Goal: Information Seeking & Learning: Learn about a topic

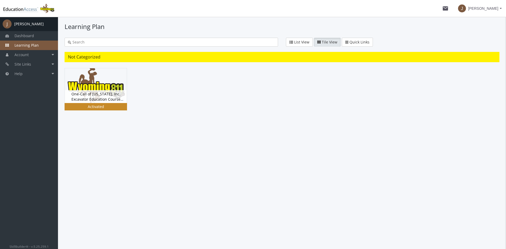
click at [89, 84] on img at bounding box center [96, 85] width 62 height 35
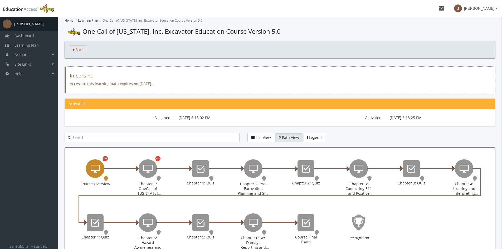
click at [104, 159] on icon "Course Overview" at bounding box center [104, 158] width 5 height 6
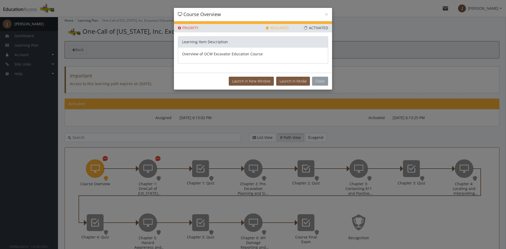
click at [315, 81] on button "Close" at bounding box center [320, 81] width 16 height 9
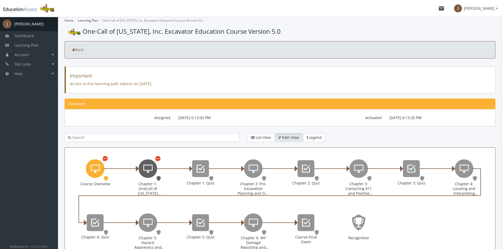
click at [149, 165] on icon "Chapter 1: OneCall of Wyoming Introduction" at bounding box center [147, 168] width 9 height 11
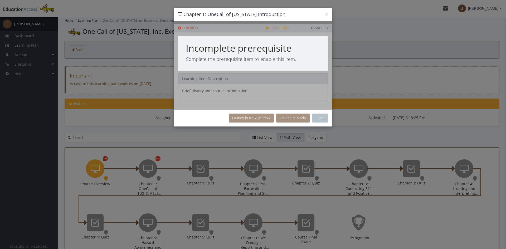
click at [328, 14] on div "× Chapter 1: OneCall of [US_STATE] Introduction" at bounding box center [253, 14] width 158 height 13
click at [336, 14] on div "× Chapter 1: OneCall of [US_STATE] Introduction Priority This Learning Item has…" at bounding box center [253, 124] width 506 height 249
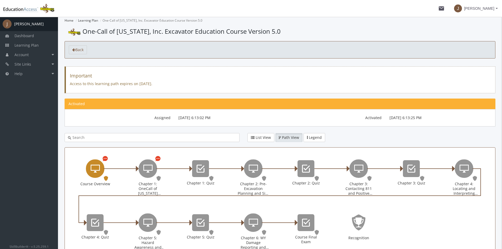
click at [97, 173] on icon "Course Overview" at bounding box center [95, 168] width 9 height 11
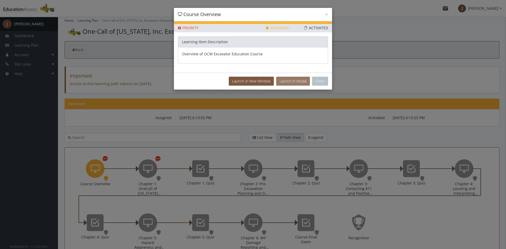
click at [289, 85] on button "Launch in Modal" at bounding box center [293, 81] width 34 height 9
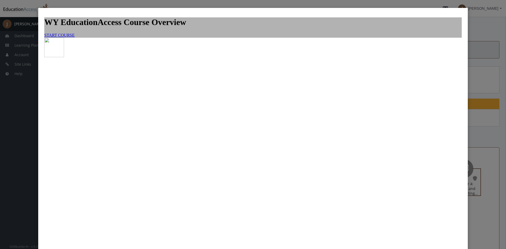
click at [75, 37] on link "START COURSE" at bounding box center [59, 35] width 30 height 4
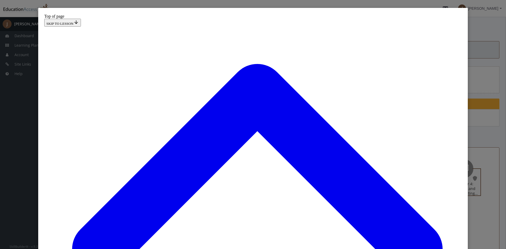
scroll to position [517, 0]
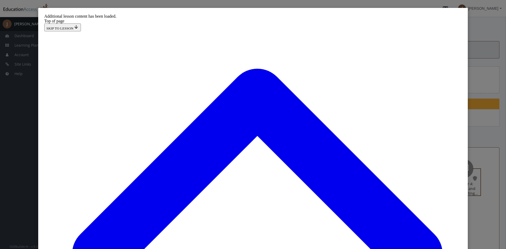
scroll to position [735, 0]
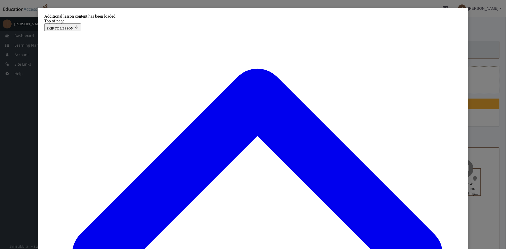
scroll to position [884, 0]
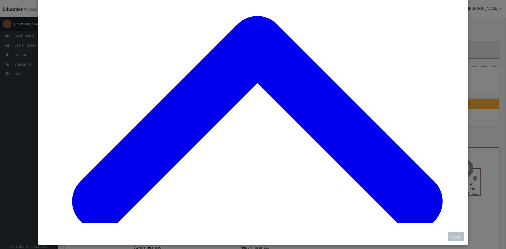
scroll to position [56, 0]
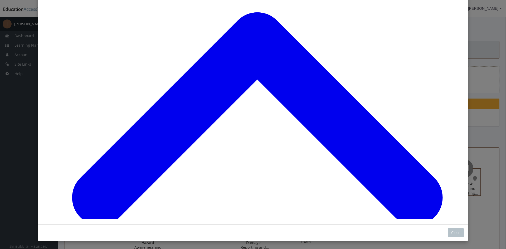
click at [449, 231] on button "Close" at bounding box center [456, 232] width 16 height 9
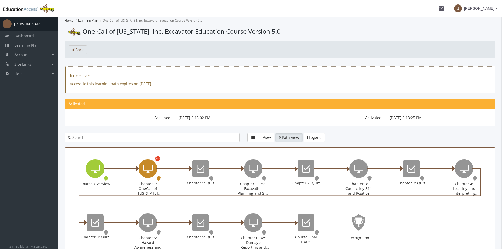
click at [147, 169] on icon "Chapter 1: OneCall of Wyoming Introduction" at bounding box center [147, 168] width 9 height 11
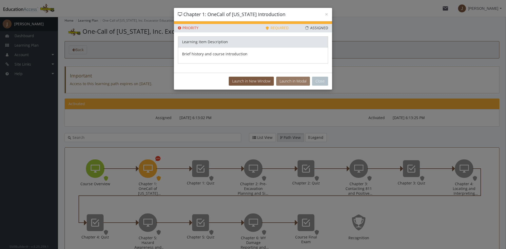
click at [285, 79] on button "Launch in Modal" at bounding box center [293, 81] width 34 height 9
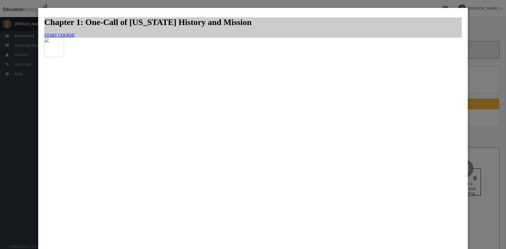
click at [75, 37] on span "START COURSE" at bounding box center [59, 35] width 30 height 4
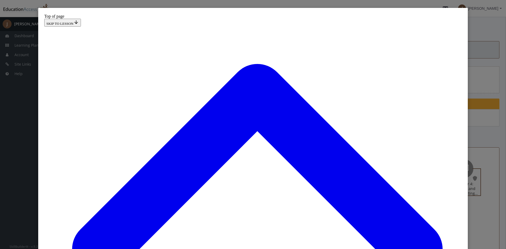
scroll to position [79, 0]
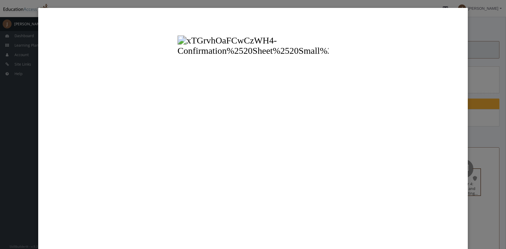
click at [177, 114] on button "Unzoom image" at bounding box center [252, 143] width 421 height 263
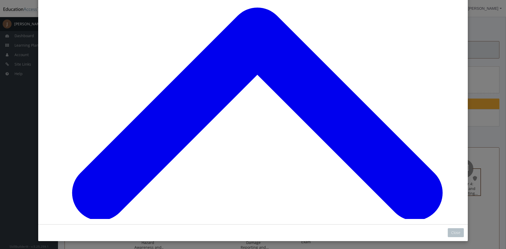
scroll to position [0, 0]
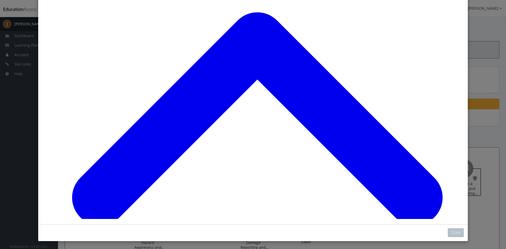
scroll to position [654, 0]
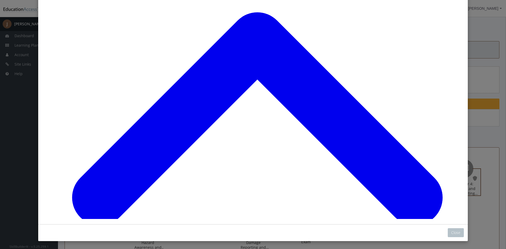
scroll to position [2832, 0]
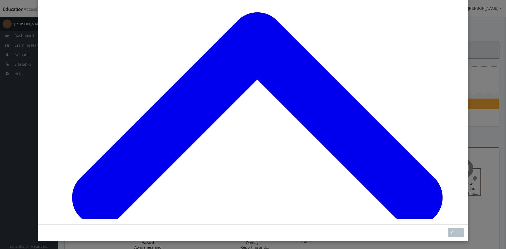
drag, startPoint x: 205, startPoint y: 175, endPoint x: 203, endPoint y: 124, distance: 51.2
drag, startPoint x: 199, startPoint y: 139, endPoint x: 198, endPoint y: 202, distance: 63.2
drag, startPoint x: 271, startPoint y: 174, endPoint x: 266, endPoint y: 130, distance: 43.5
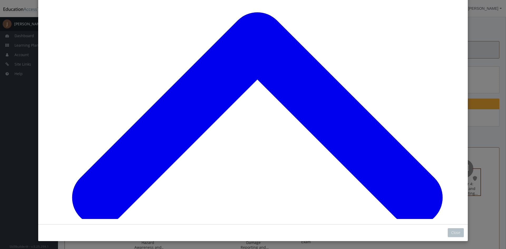
drag, startPoint x: 209, startPoint y: 139, endPoint x: 223, endPoint y: 223, distance: 85.6
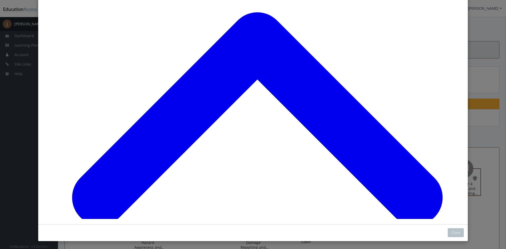
drag, startPoint x: 198, startPoint y: 161, endPoint x: 200, endPoint y: 80, distance: 80.9
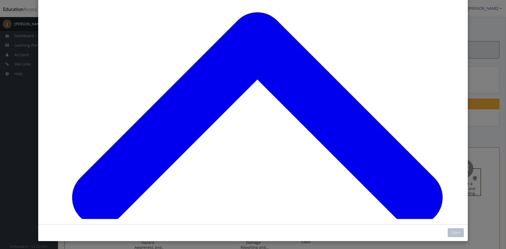
scroll to position [3064, 0]
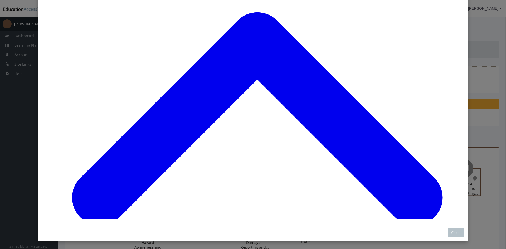
scroll to position [3071, 0]
drag, startPoint x: 187, startPoint y: 208, endPoint x: 185, endPoint y: 155, distance: 52.5
drag, startPoint x: 190, startPoint y: 177, endPoint x: 187, endPoint y: 212, distance: 34.4
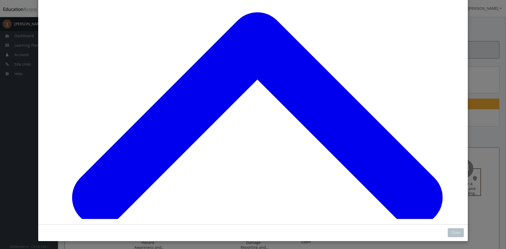
scroll to position [3139, 0]
drag, startPoint x: 247, startPoint y: 136, endPoint x: 258, endPoint y: 134, distance: 11.5
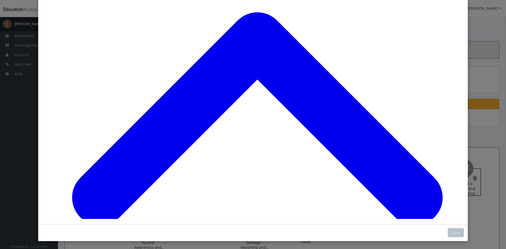
drag, startPoint x: 244, startPoint y: 106, endPoint x: 235, endPoint y: 103, distance: 9.1
drag, startPoint x: 197, startPoint y: 36, endPoint x: 293, endPoint y: 42, distance: 95.8
drag, startPoint x: 200, startPoint y: 34, endPoint x: 295, endPoint y: 33, distance: 95.4
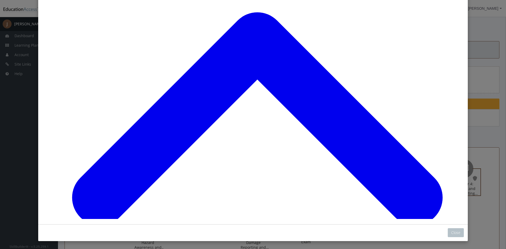
drag, startPoint x: 187, startPoint y: 35, endPoint x: 269, endPoint y: 38, distance: 82.5
drag, startPoint x: 200, startPoint y: 67, endPoint x: 278, endPoint y: 71, distance: 78.1
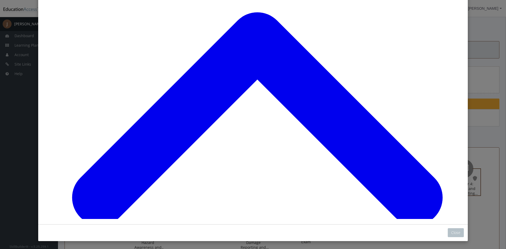
drag, startPoint x: 195, startPoint y: 136, endPoint x: 290, endPoint y: 97, distance: 103.1
drag, startPoint x: 188, startPoint y: 135, endPoint x: 280, endPoint y: 134, distance: 92.5
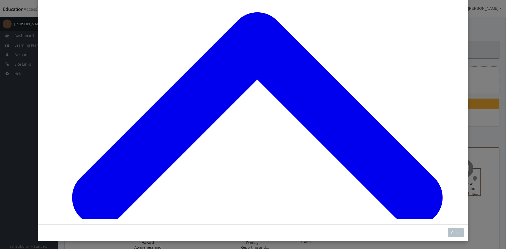
scroll to position [3449, 0]
click at [450, 234] on button "Close" at bounding box center [456, 232] width 16 height 9
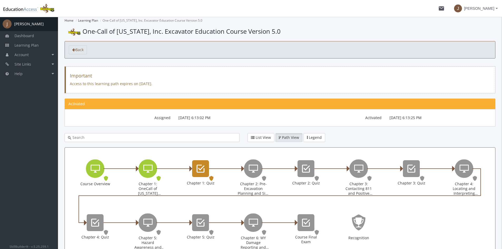
click at [198, 171] on icon "Chapter 1: Quiz" at bounding box center [201, 168] width 8 height 11
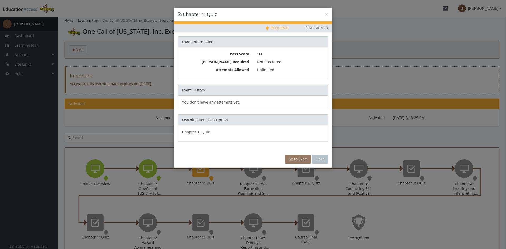
click at [293, 157] on link "Go to Exam" at bounding box center [298, 159] width 26 height 9
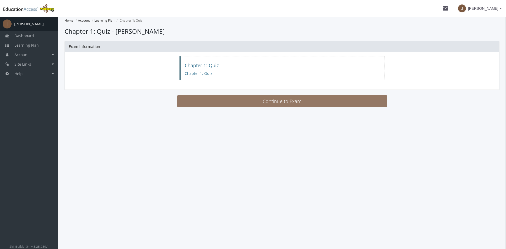
click at [267, 102] on button "Continue to Exam" at bounding box center [281, 101] width 209 height 12
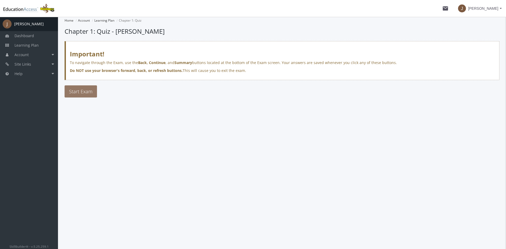
click at [84, 88] on button "Start Exam" at bounding box center [81, 91] width 32 height 12
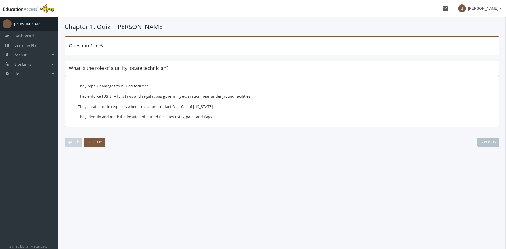
click at [102, 117] on label "They identify and mark the location of buried facilities using paint and flags." at bounding box center [270, 116] width 384 height 5
click at [99, 144] on span "Continue" at bounding box center [94, 141] width 15 height 5
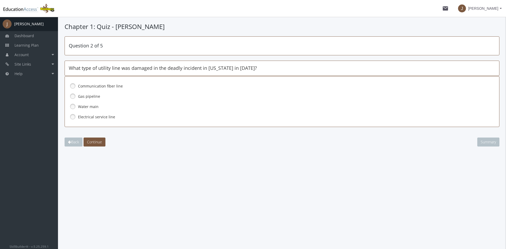
click at [90, 97] on label "Gas pipeline" at bounding box center [270, 96] width 384 height 5
click at [100, 142] on span "Continue" at bounding box center [94, 141] width 15 height 5
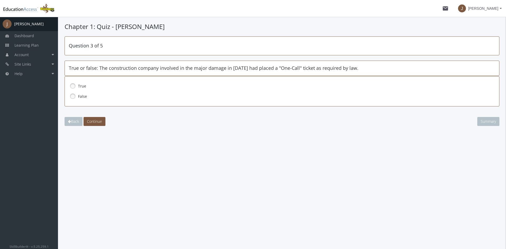
click at [72, 85] on link at bounding box center [73, 86] width 8 height 8
click at [99, 126] on button "Continue" at bounding box center [95, 121] width 22 height 9
click at [75, 95] on link at bounding box center [73, 96] width 8 height 8
click at [95, 122] on span "Continue" at bounding box center [94, 121] width 15 height 5
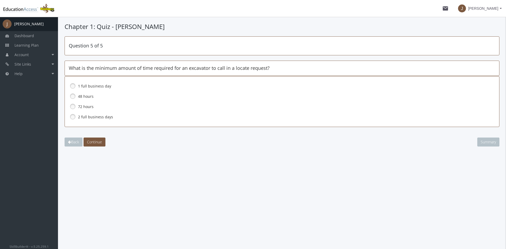
click at [83, 117] on label "2 full business days" at bounding box center [270, 116] width 384 height 5
click at [98, 144] on span "Continue" at bounding box center [94, 141] width 15 height 5
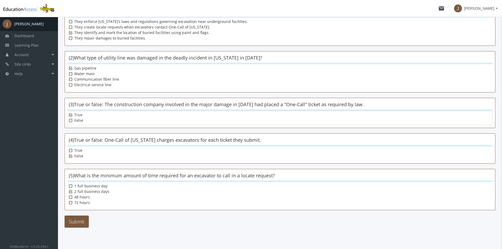
scroll to position [69, 0]
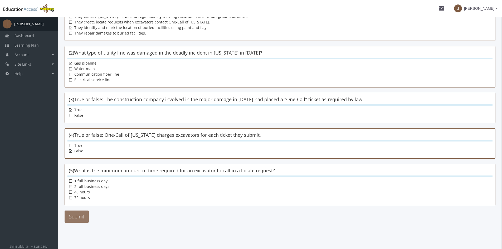
click at [73, 218] on button "Submit" at bounding box center [77, 216] width 24 height 12
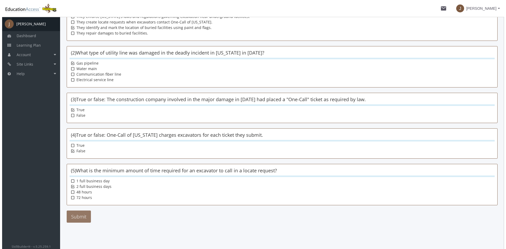
scroll to position [0, 0]
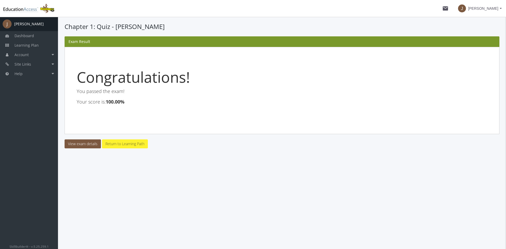
click at [130, 143] on link "Return to Learning Path" at bounding box center [125, 143] width 46 height 9
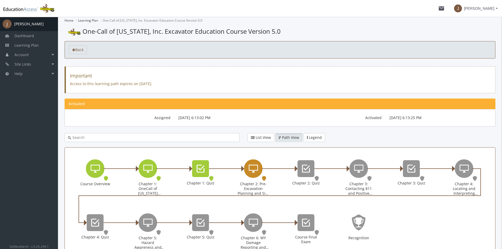
click at [254, 168] on icon "Chapter 2: Pre-Excavation Planning and Site Preparation" at bounding box center [253, 168] width 9 height 11
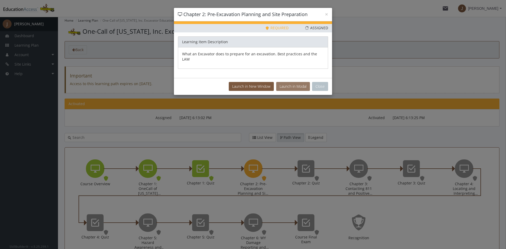
click at [297, 83] on button "Launch in Modal" at bounding box center [293, 86] width 34 height 9
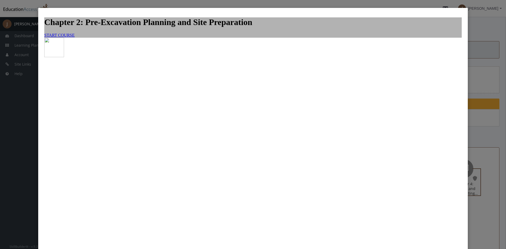
click at [75, 37] on span "START COURSE" at bounding box center [59, 35] width 30 height 4
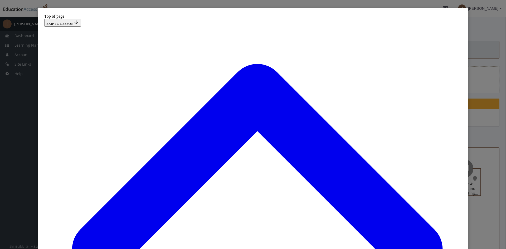
scroll to position [67, 0]
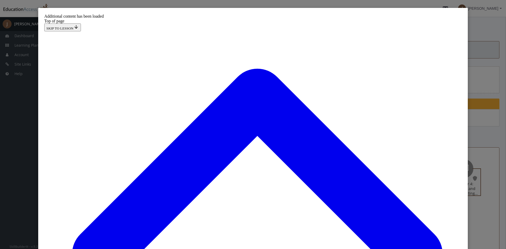
scroll to position [760, 0]
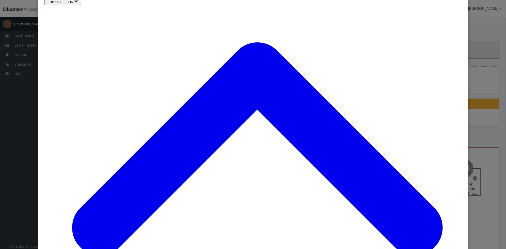
scroll to position [1833, 0]
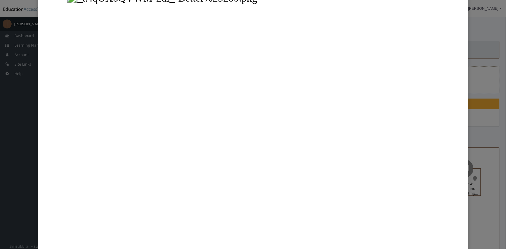
click at [267, 135] on button "Unzoom image" at bounding box center [252, 117] width 421 height 263
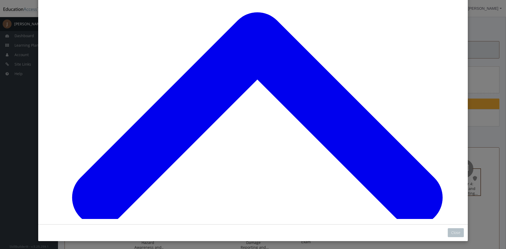
scroll to position [1781, 0]
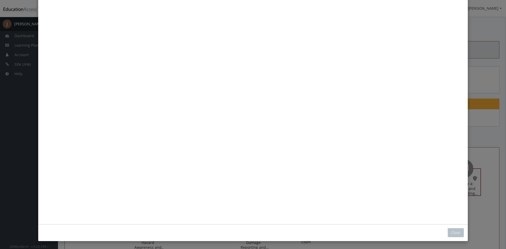
click at [240, 130] on button "Unzoom image" at bounding box center [252, 86] width 421 height 263
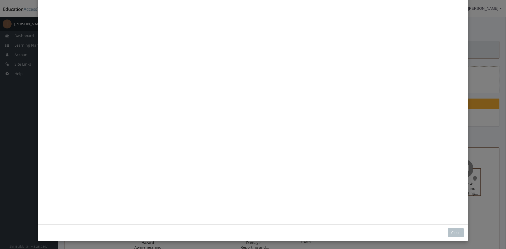
click at [249, 137] on button "Unzoom image" at bounding box center [252, 86] width 421 height 263
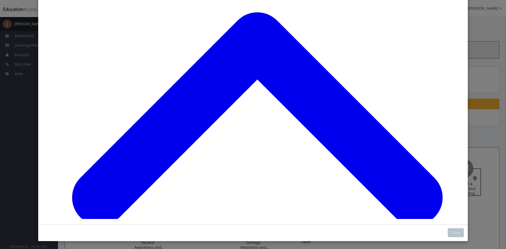
click at [455, 234] on button "Close" at bounding box center [456, 232] width 16 height 9
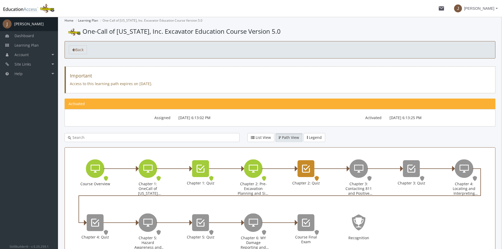
click at [301, 170] on div "Chapter 2: Quiz" at bounding box center [305, 168] width 17 height 17
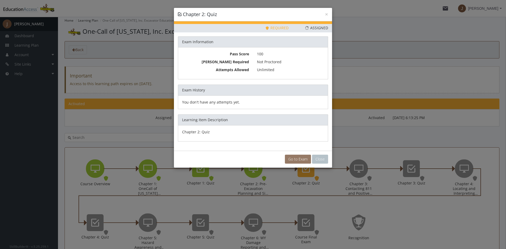
click at [296, 158] on link "Go to Exam" at bounding box center [298, 159] width 26 height 9
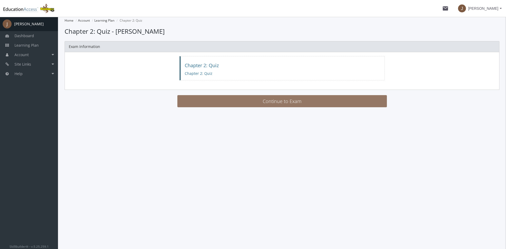
click at [275, 101] on button "Continue to Exam" at bounding box center [281, 101] width 209 height 12
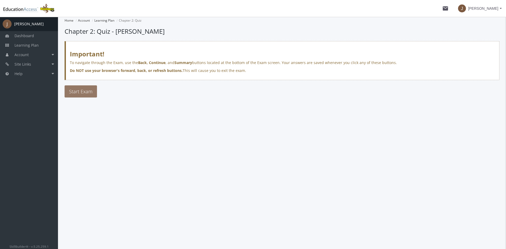
click at [91, 90] on span "Start Exam" at bounding box center [80, 91] width 23 height 6
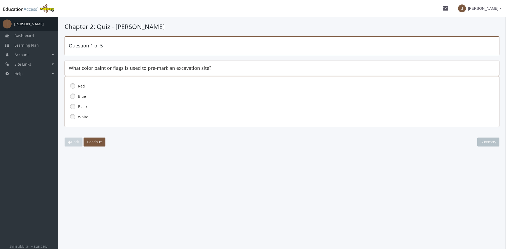
click at [72, 116] on link at bounding box center [73, 117] width 8 height 8
click at [100, 141] on span "Continue" at bounding box center [94, 141] width 15 height 5
click at [71, 118] on link at bounding box center [73, 117] width 8 height 8
click at [88, 141] on span "Continue" at bounding box center [94, 141] width 15 height 5
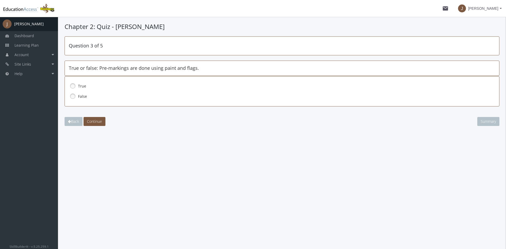
click at [73, 86] on link at bounding box center [73, 86] width 8 height 8
click at [91, 121] on span "Continue" at bounding box center [94, 121] width 15 height 5
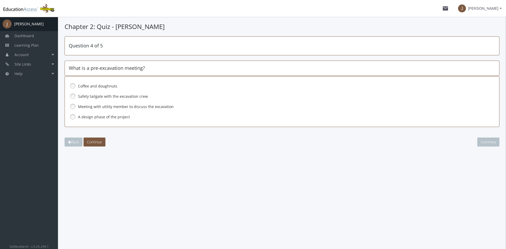
click at [75, 108] on link at bounding box center [73, 106] width 8 height 8
click at [92, 142] on span "Continue" at bounding box center [94, 141] width 15 height 5
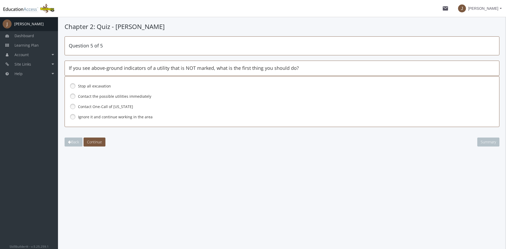
click at [83, 87] on label "Stop all excavation" at bounding box center [270, 86] width 384 height 5
click at [97, 144] on span "Continue" at bounding box center [94, 141] width 15 height 5
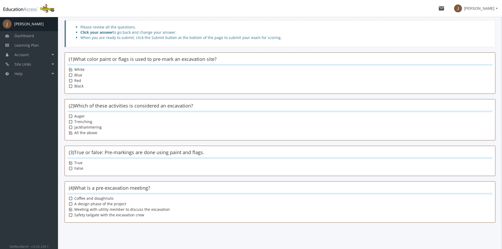
scroll to position [80, 0]
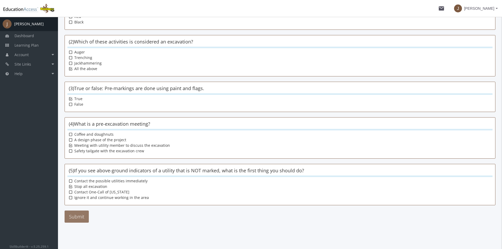
click at [76, 218] on button "Submit" at bounding box center [77, 216] width 24 height 12
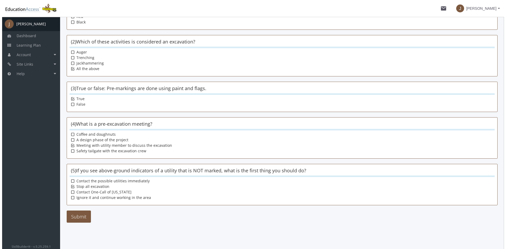
scroll to position [0, 0]
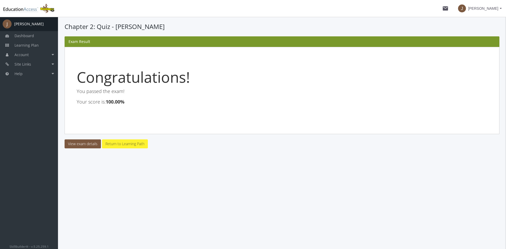
click at [115, 145] on link "Return to Learning Path" at bounding box center [125, 143] width 46 height 9
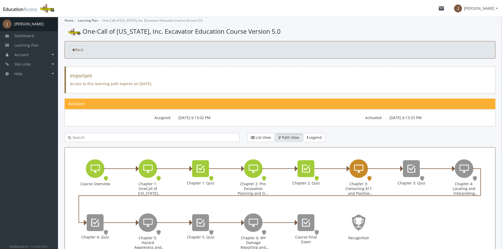
click at [359, 171] on icon "Chapter 3: Contacting 811 and Positive Response" at bounding box center [358, 168] width 9 height 11
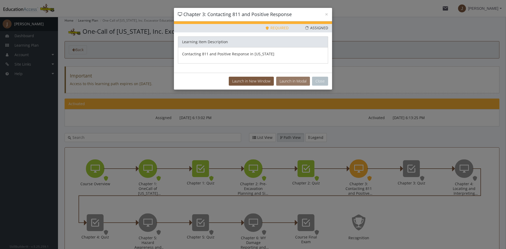
click at [290, 80] on button "Launch in Modal" at bounding box center [293, 81] width 34 height 9
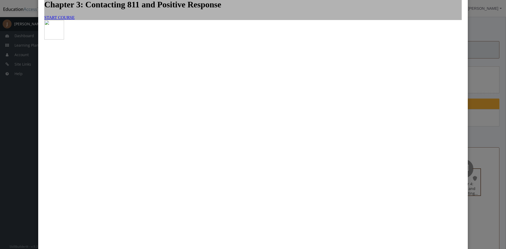
scroll to position [26, 0]
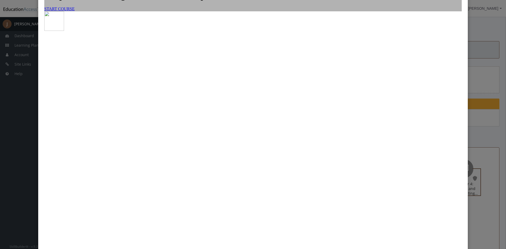
click at [75, 11] on link "START COURSE" at bounding box center [59, 9] width 30 height 4
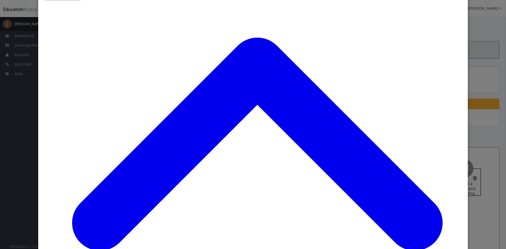
scroll to position [69, 0]
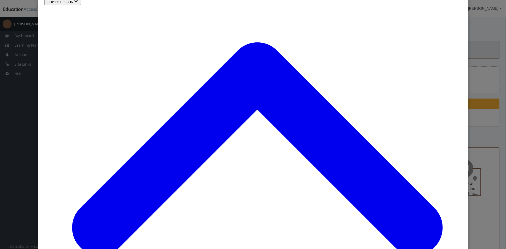
scroll to position [433, 0]
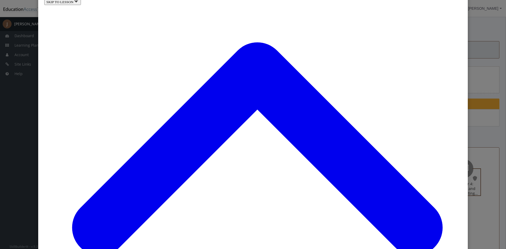
scroll to position [674, 0]
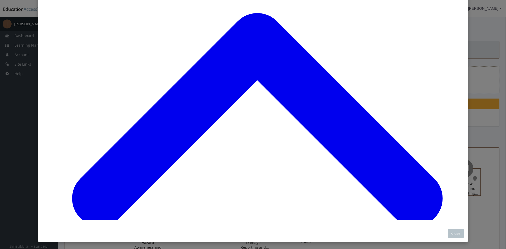
scroll to position [56, 0]
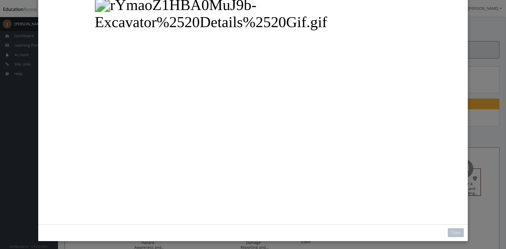
click at [259, 194] on button "Unzoom image" at bounding box center [252, 86] width 421 height 263
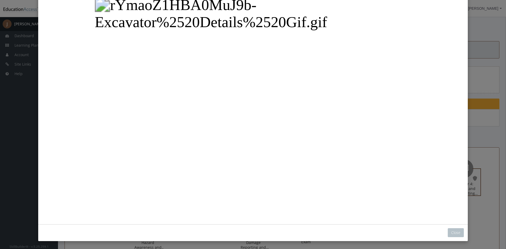
click at [302, 218] on button "Unzoom image" at bounding box center [252, 86] width 421 height 263
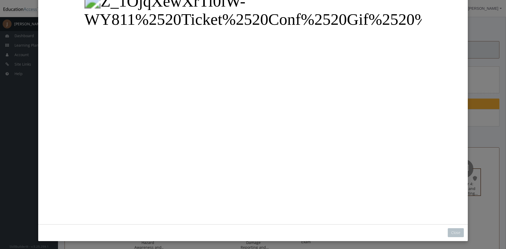
click at [363, 184] on button "Unzoom image" at bounding box center [252, 86] width 421 height 263
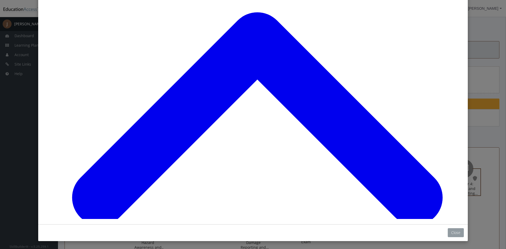
click at [455, 232] on button "Close" at bounding box center [456, 232] width 16 height 9
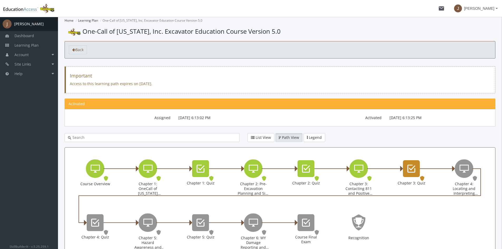
click at [413, 173] on icon "Chapter 3: Quiz" at bounding box center [411, 168] width 8 height 11
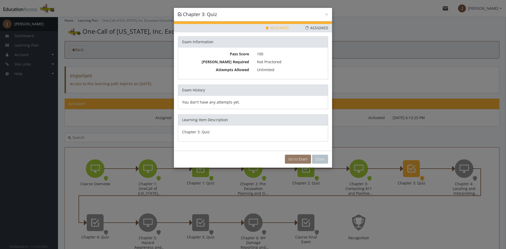
click at [291, 159] on link "Go to Exam" at bounding box center [298, 159] width 26 height 9
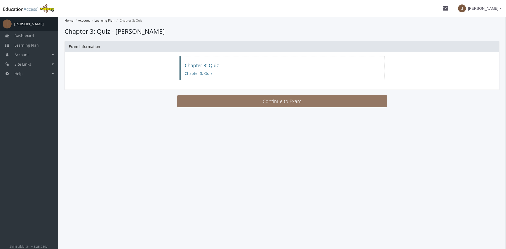
click at [258, 97] on button "Continue to Exam" at bounding box center [281, 101] width 209 height 12
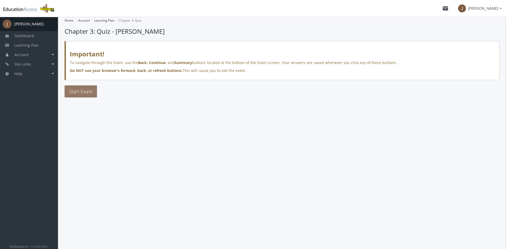
click at [75, 93] on span "Start Exam" at bounding box center [80, 91] width 23 height 6
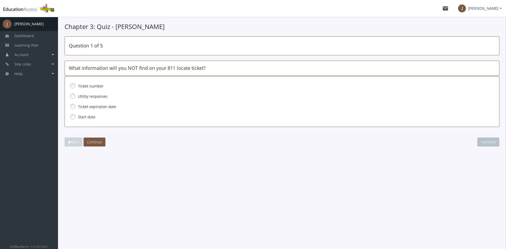
click at [87, 94] on label "Utility responses" at bounding box center [270, 96] width 384 height 5
click at [91, 140] on span "Continue" at bounding box center [94, 141] width 15 height 5
click at [73, 119] on link at bounding box center [73, 117] width 8 height 8
click at [95, 139] on button "Continue" at bounding box center [95, 142] width 22 height 9
click at [86, 85] on label "Privately owned lines" at bounding box center [270, 86] width 384 height 5
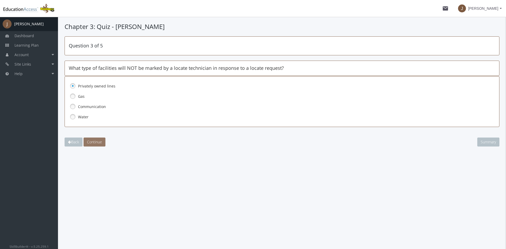
click at [90, 140] on span "Continue" at bounding box center [94, 141] width 15 height 5
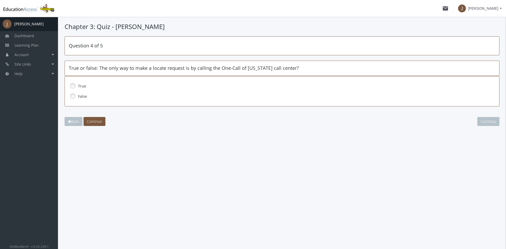
click at [77, 97] on div "False" at bounding box center [282, 96] width 426 height 9
click at [90, 117] on button "Continue" at bounding box center [95, 121] width 22 height 9
click at [71, 97] on link at bounding box center [73, 96] width 8 height 8
click at [102, 121] on span "Continue" at bounding box center [94, 121] width 15 height 5
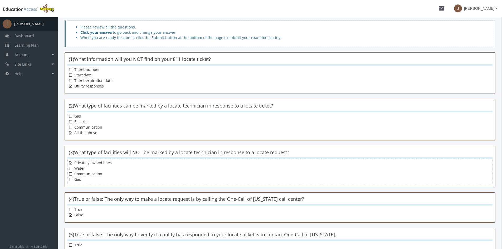
scroll to position [69, 0]
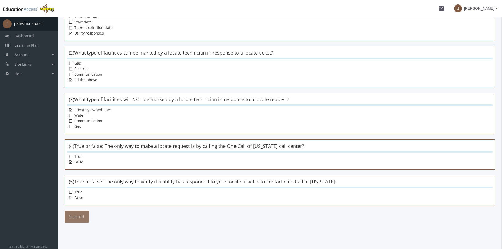
click at [82, 218] on button "Submit" at bounding box center [77, 216] width 24 height 12
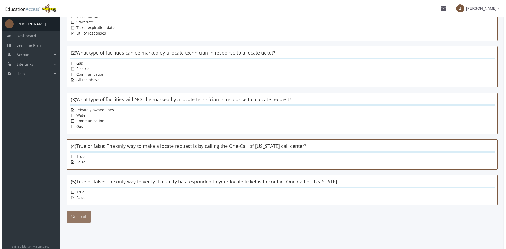
scroll to position [0, 0]
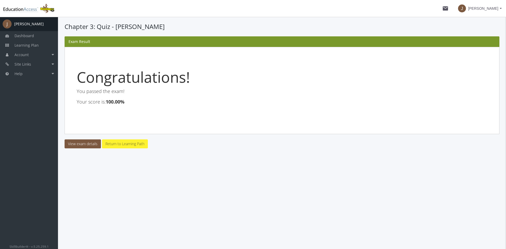
click at [120, 144] on link "Return to Learning Path" at bounding box center [125, 143] width 46 height 9
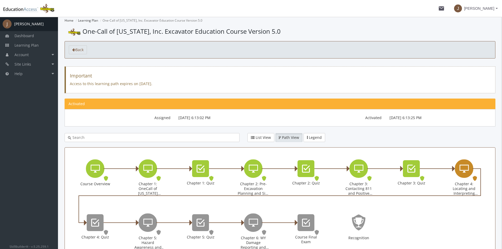
click at [466, 170] on icon "Chapter 4: Locating and Interpreting Markings" at bounding box center [463, 168] width 9 height 11
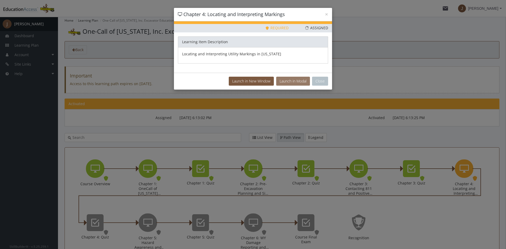
click at [282, 81] on button "Launch in Modal" at bounding box center [293, 81] width 34 height 9
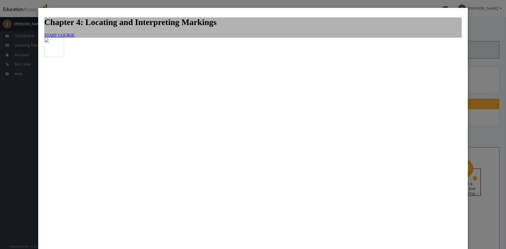
click at [75, 37] on link "START COURSE" at bounding box center [59, 35] width 30 height 4
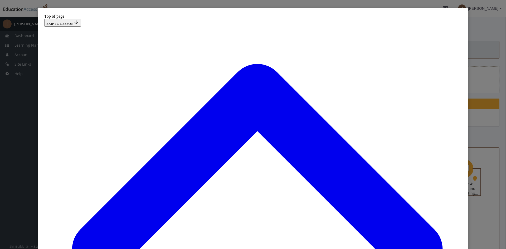
scroll to position [69, 0]
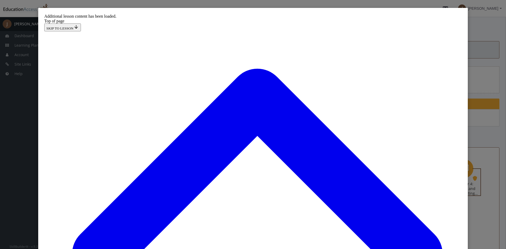
scroll to position [300, 0]
drag, startPoint x: 168, startPoint y: 224, endPoint x: 159, endPoint y: 209, distance: 17.6
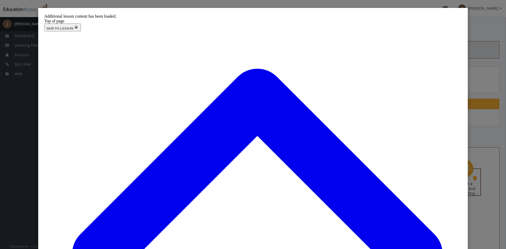
drag, startPoint x: 159, startPoint y: 213, endPoint x: 199, endPoint y: 193, distance: 45.0
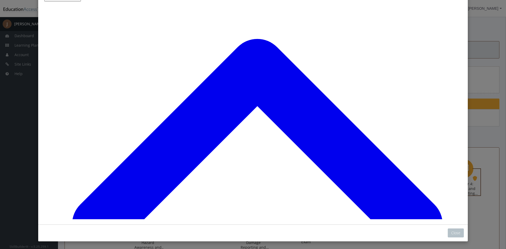
scroll to position [30, 0]
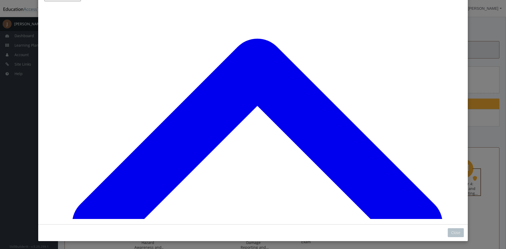
scroll to position [765, 0]
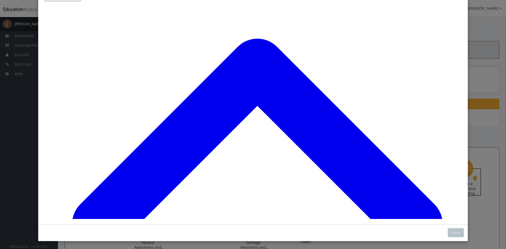
scroll to position [1130, 0]
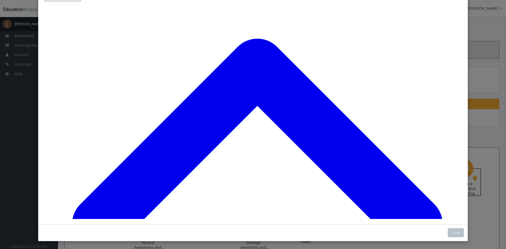
drag, startPoint x: 174, startPoint y: 119, endPoint x: 277, endPoint y: 141, distance: 105.4
drag, startPoint x: 192, startPoint y: 181, endPoint x: 279, endPoint y: 160, distance: 90.3
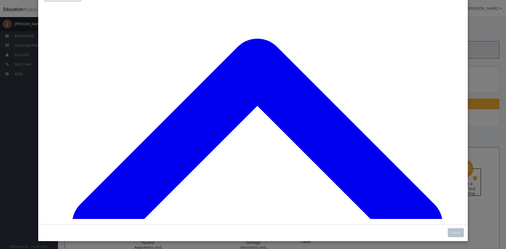
scroll to position [1704, 0]
drag, startPoint x: 190, startPoint y: 154, endPoint x: 255, endPoint y: 156, distance: 64.6
drag, startPoint x: 192, startPoint y: 173, endPoint x: 286, endPoint y: 62, distance: 144.7
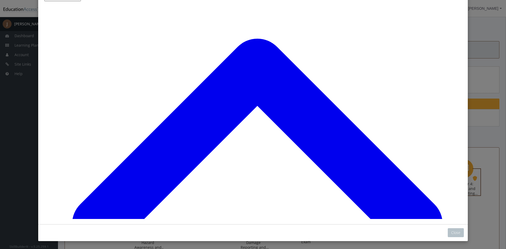
drag, startPoint x: 189, startPoint y: 174, endPoint x: 266, endPoint y: 151, distance: 80.1
drag, startPoint x: 190, startPoint y: 192, endPoint x: 263, endPoint y: 192, distance: 73.0
drag, startPoint x: 187, startPoint y: 84, endPoint x: 266, endPoint y: 83, distance: 78.8
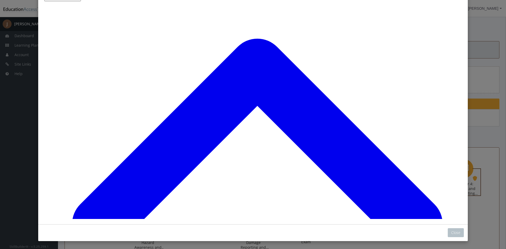
drag, startPoint x: 184, startPoint y: 169, endPoint x: 254, endPoint y: 169, distance: 69.8
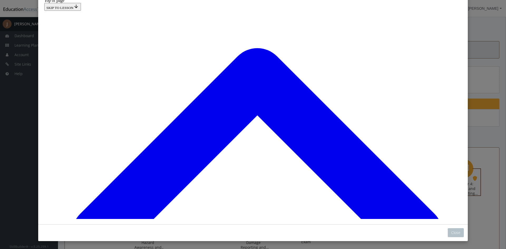
scroll to position [1823, 0]
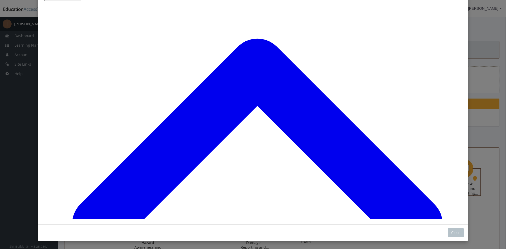
scroll to position [1875, 0]
click at [454, 235] on button "Close" at bounding box center [456, 232] width 16 height 9
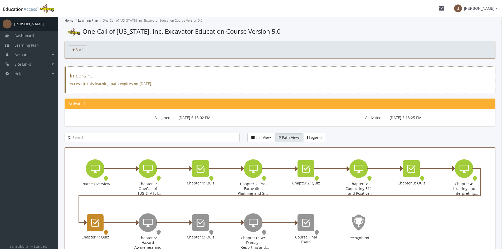
click at [94, 222] on icon "Chapter 4: Quiz" at bounding box center [95, 222] width 8 height 11
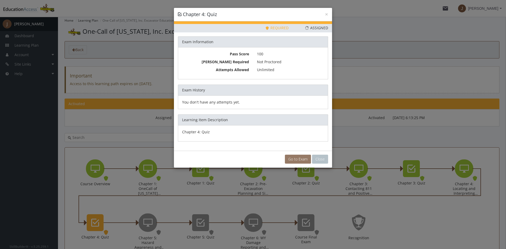
click at [291, 156] on link "Go to Exam" at bounding box center [298, 159] width 26 height 9
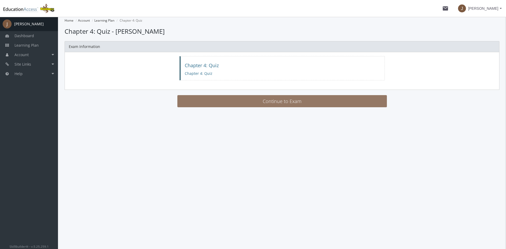
click at [276, 99] on button "Continue to Exam" at bounding box center [281, 101] width 209 height 12
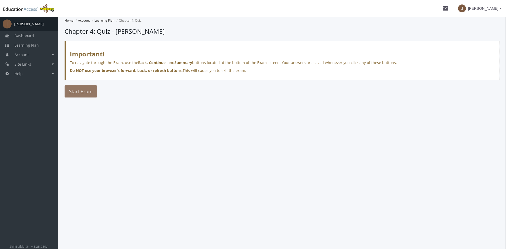
click at [83, 91] on span "Start Exam" at bounding box center [80, 91] width 23 height 6
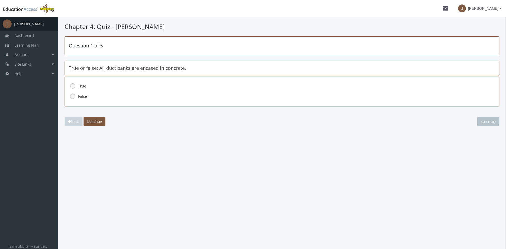
click at [74, 94] on link at bounding box center [73, 96] width 8 height 8
click at [100, 121] on span "Continue" at bounding box center [94, 121] width 15 height 5
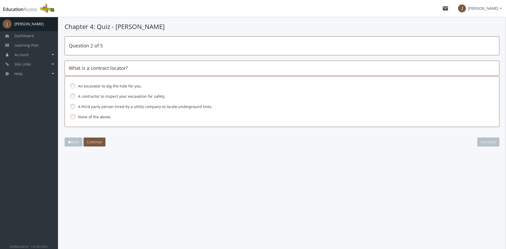
click at [89, 108] on label "A third party person hired by a utility company to locate underground lines." at bounding box center [270, 106] width 384 height 5
click at [96, 143] on span "Continue" at bounding box center [94, 141] width 15 height 5
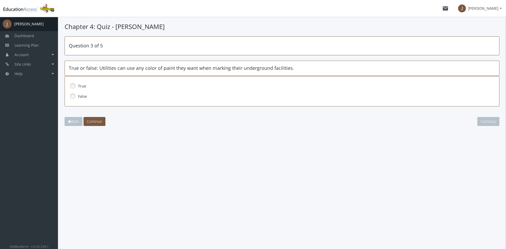
click at [77, 97] on div "False" at bounding box center [282, 96] width 426 height 9
click at [99, 122] on span "Continue" at bounding box center [94, 121] width 15 height 5
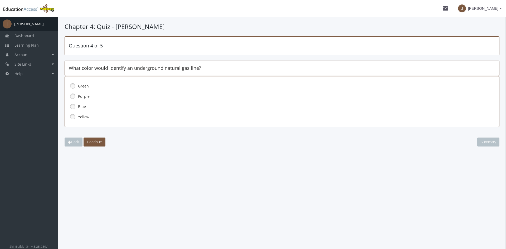
click at [70, 118] on link at bounding box center [73, 117] width 8 height 8
click at [96, 140] on span "Continue" at bounding box center [94, 141] width 15 height 5
click at [79, 96] on label "Two arrows connected with a line in the middle" at bounding box center [270, 96] width 384 height 5
click at [95, 142] on span "Continue" at bounding box center [94, 141] width 15 height 5
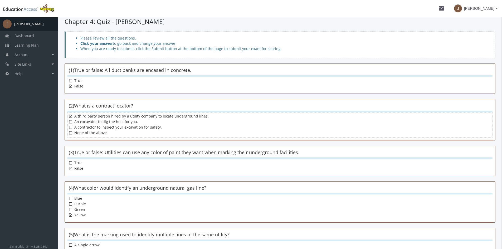
scroll to position [69, 0]
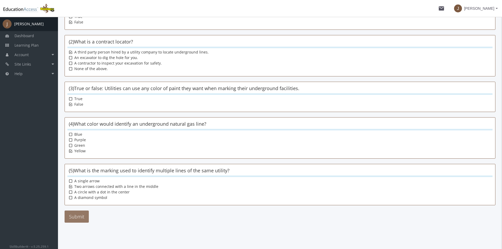
click at [81, 215] on button "Submit" at bounding box center [77, 216] width 24 height 12
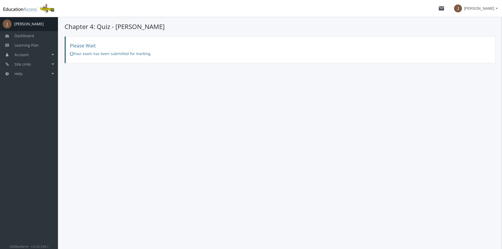
scroll to position [0, 0]
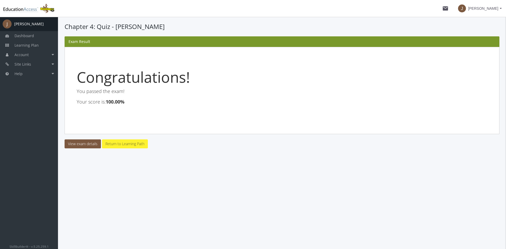
click at [127, 146] on link "Return to Learning Path" at bounding box center [125, 143] width 46 height 9
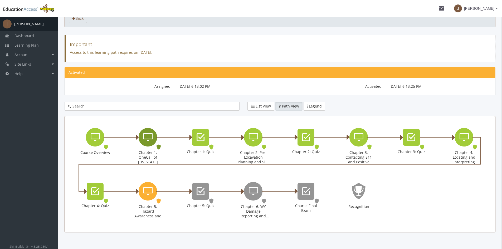
scroll to position [41, 0]
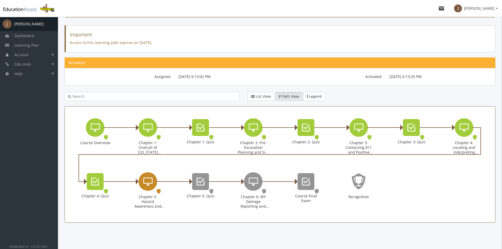
click at [151, 183] on icon "Chapter 5: Hazard Awareness and Excavation Best Practices" at bounding box center [147, 181] width 9 height 11
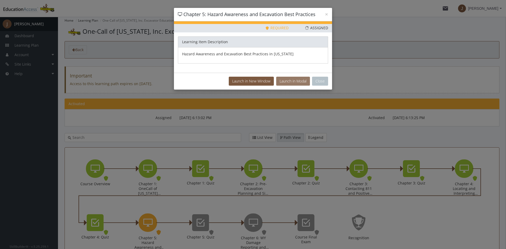
click at [292, 80] on button "Launch in Modal" at bounding box center [293, 81] width 34 height 9
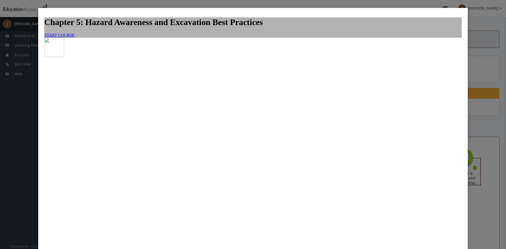
click at [75, 37] on span "START COURSE" at bounding box center [59, 35] width 30 height 4
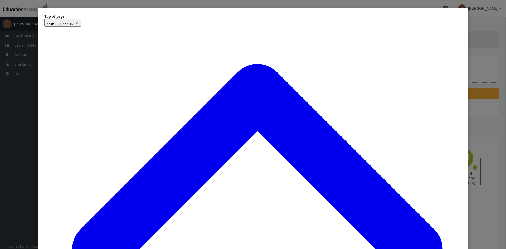
scroll to position [69, 0]
drag, startPoint x: 212, startPoint y: 89, endPoint x: 247, endPoint y: 115, distance: 44.1
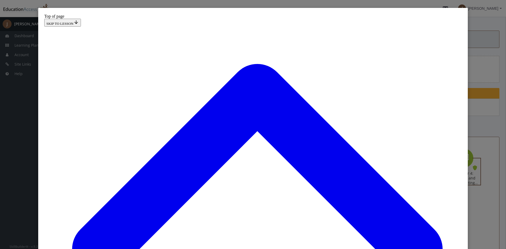
drag, startPoint x: 202, startPoint y: 99, endPoint x: 256, endPoint y: 111, distance: 55.4
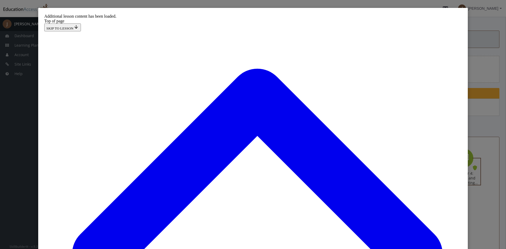
scroll to position [282, 0]
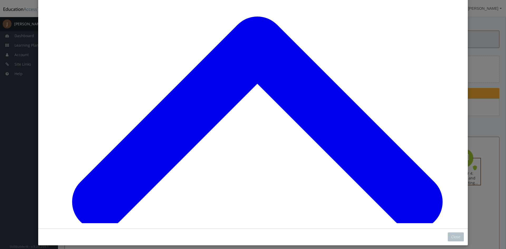
scroll to position [53, 0]
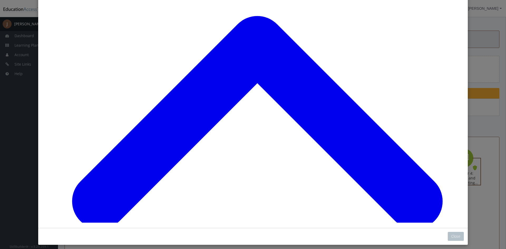
scroll to position [56, 0]
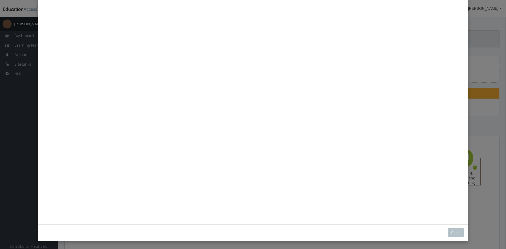
click at [271, 140] on button "Unzoom image" at bounding box center [252, 86] width 421 height 263
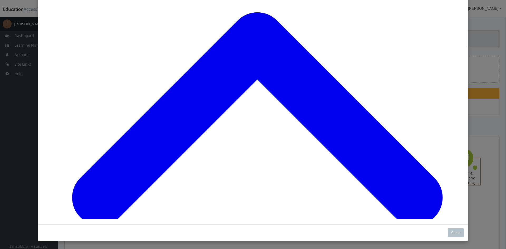
scroll to position [1323, 0]
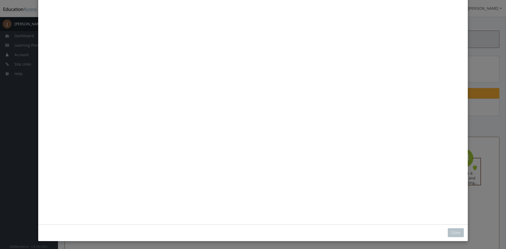
click at [257, 167] on button "Unzoom image" at bounding box center [252, 86] width 421 height 263
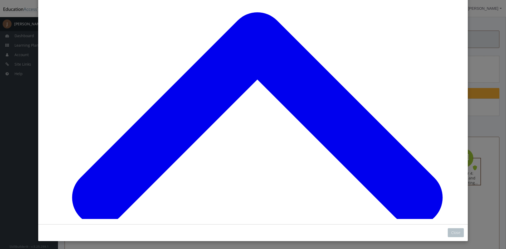
scroll to position [1558, 0]
drag, startPoint x: 257, startPoint y: 124, endPoint x: 253, endPoint y: 126, distance: 3.7
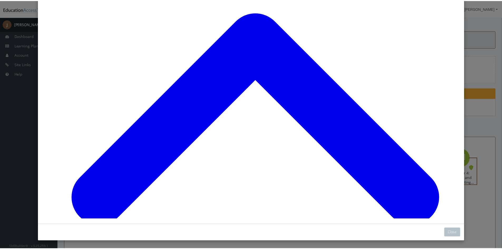
scroll to position [2349, 0]
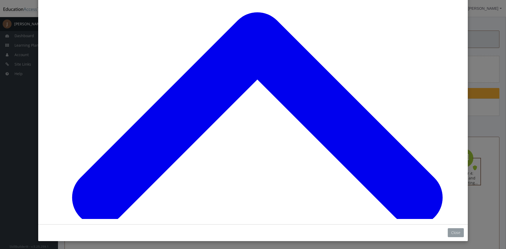
click at [448, 230] on button "Close" at bounding box center [456, 232] width 16 height 9
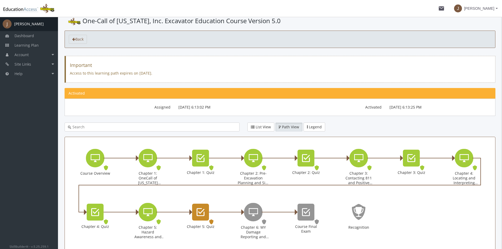
click at [203, 214] on icon "Chapter 5: Quiz" at bounding box center [201, 212] width 8 height 11
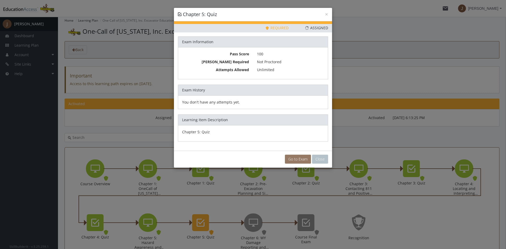
click at [301, 159] on link "Go to Exam" at bounding box center [298, 159] width 26 height 9
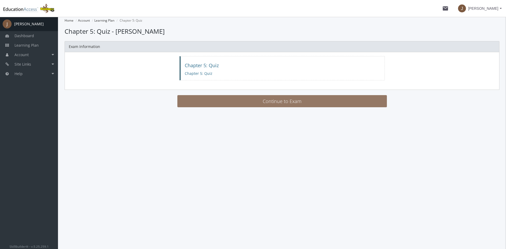
click at [251, 103] on button "Continue to Exam" at bounding box center [281, 101] width 209 height 12
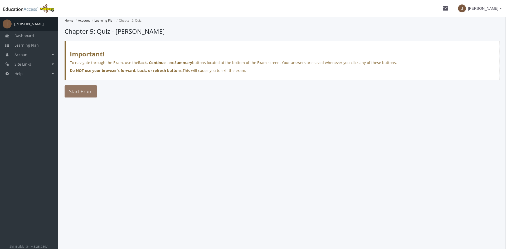
click at [83, 91] on span "Start Exam" at bounding box center [80, 91] width 23 height 6
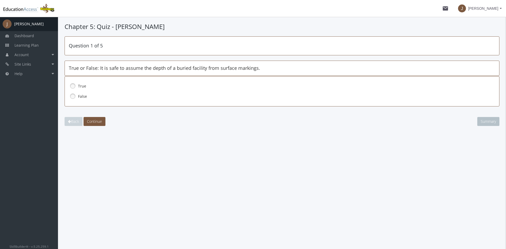
click at [74, 95] on link at bounding box center [73, 96] width 8 height 8
click at [97, 119] on span "Continue" at bounding box center [94, 121] width 15 height 5
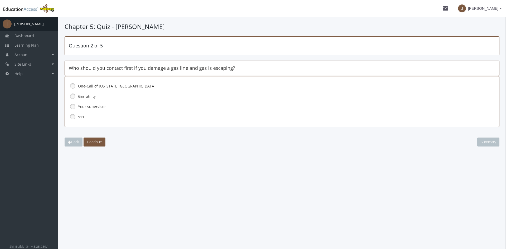
click at [72, 117] on link at bounding box center [73, 117] width 8 height 8
click at [96, 144] on span "Continue" at bounding box center [94, 141] width 15 height 5
click at [73, 105] on link at bounding box center [73, 106] width 8 height 8
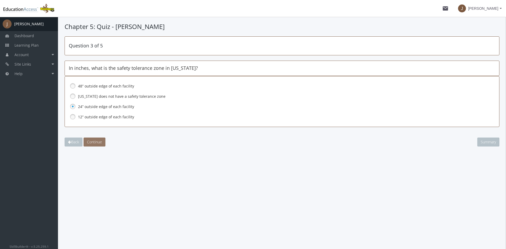
click at [96, 144] on span "Continue" at bounding box center [94, 141] width 15 height 5
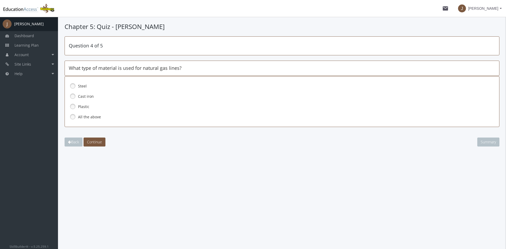
click at [72, 115] on link at bounding box center [73, 117] width 8 height 8
click at [101, 145] on button "Continue" at bounding box center [95, 142] width 22 height 9
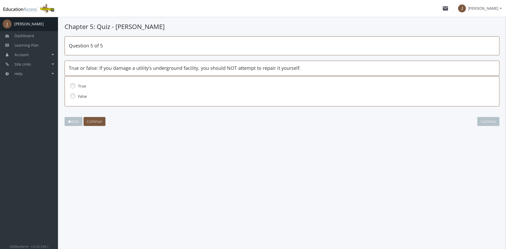
click at [71, 86] on link at bounding box center [73, 86] width 8 height 8
click at [91, 121] on span "Continue" at bounding box center [94, 121] width 15 height 5
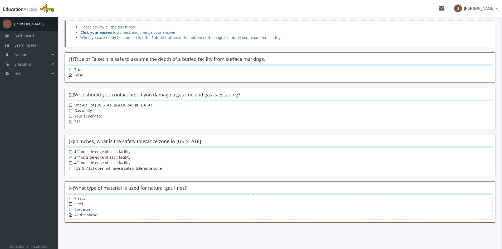
scroll to position [69, 0]
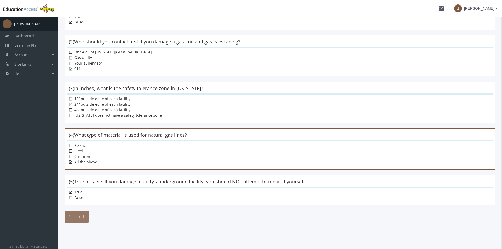
click at [80, 214] on button "Submit" at bounding box center [77, 216] width 24 height 12
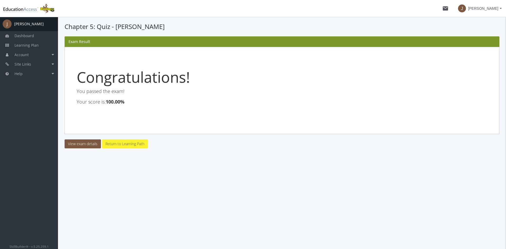
click at [132, 144] on link "Return to Learning Path" at bounding box center [125, 143] width 46 height 9
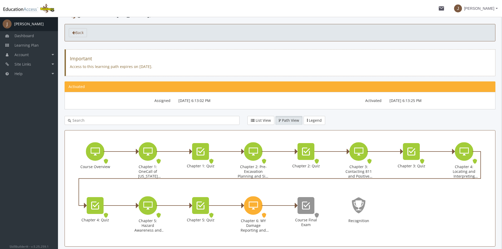
scroll to position [41, 0]
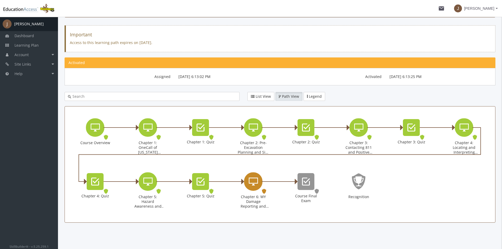
click at [251, 183] on icon "Chapter 6: WY Damage Reporting and Enforcement" at bounding box center [253, 181] width 9 height 11
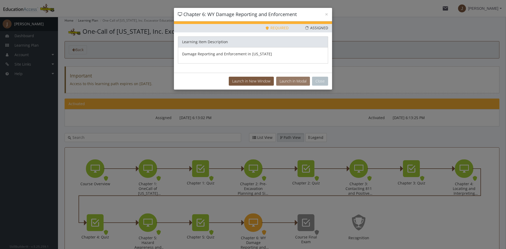
click at [287, 83] on button "Launch in Modal" at bounding box center [293, 81] width 34 height 9
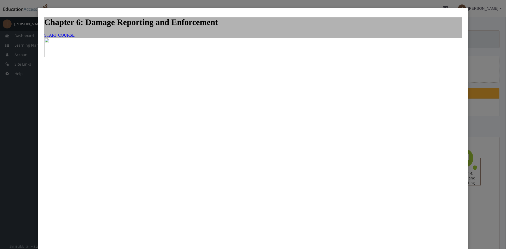
click at [75, 37] on link "START COURSE" at bounding box center [59, 35] width 30 height 4
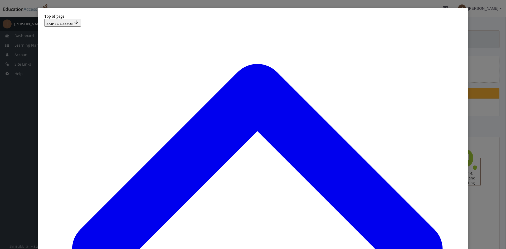
scroll to position [37, 0]
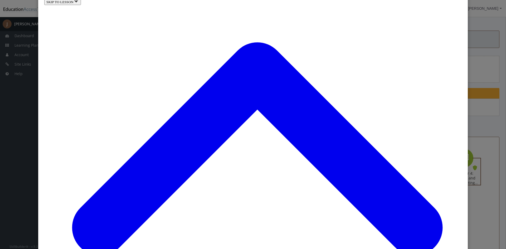
scroll to position [235, 0]
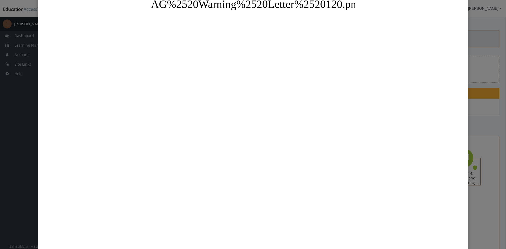
click at [201, 176] on button "Unzoom image" at bounding box center [252, 117] width 421 height 263
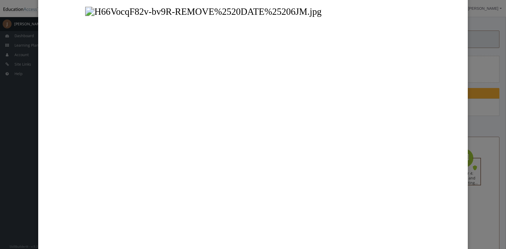
click at [236, 109] on button "Unzoom image" at bounding box center [252, 117] width 421 height 263
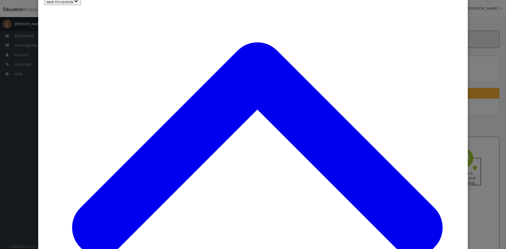
scroll to position [1302, 0]
drag, startPoint x: 172, startPoint y: 25, endPoint x: 202, endPoint y: 81, distance: 63.3
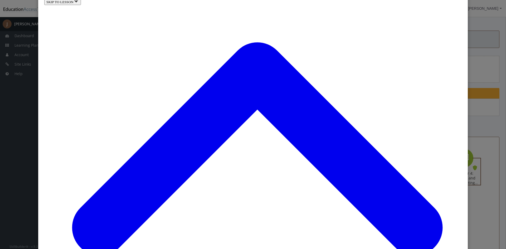
scroll to position [1512, 0]
drag, startPoint x: 165, startPoint y: 56, endPoint x: 177, endPoint y: 99, distance: 44.9
drag, startPoint x: 193, startPoint y: 32, endPoint x: 218, endPoint y: 51, distance: 31.8
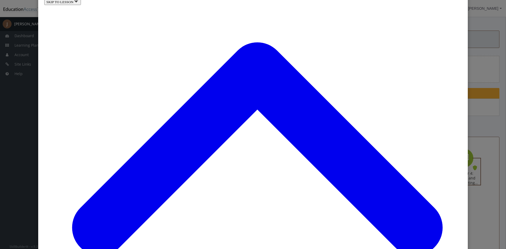
drag, startPoint x: 214, startPoint y: 37, endPoint x: 215, endPoint y: 56, distance: 18.7
drag, startPoint x: 172, startPoint y: 43, endPoint x: 176, endPoint y: 67, distance: 24.6
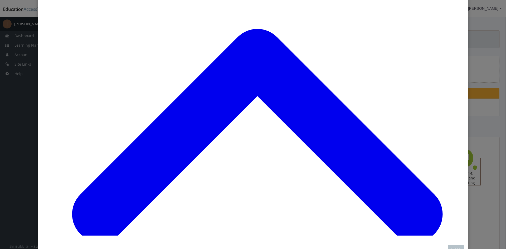
scroll to position [53, 0]
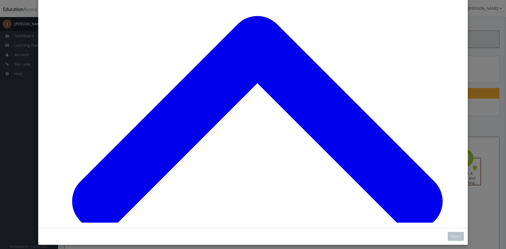
scroll to position [2307, 0]
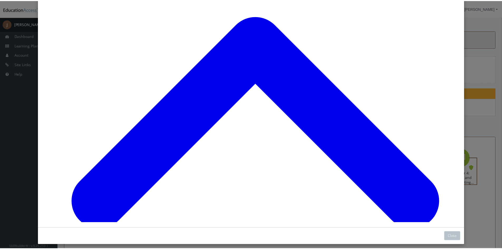
scroll to position [2532, 0]
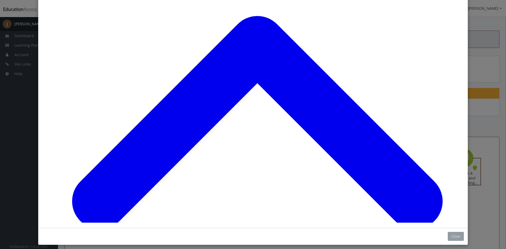
click at [454, 236] on button "Close" at bounding box center [456, 236] width 16 height 9
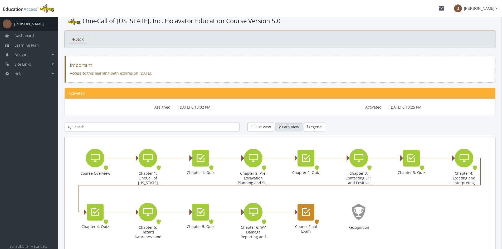
click at [306, 212] on icon "Course Final Exam" at bounding box center [306, 212] width 8 height 11
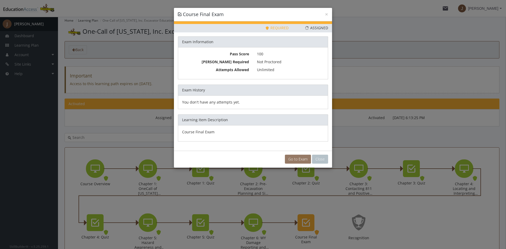
click at [292, 158] on link "Go to Exam" at bounding box center [298, 159] width 26 height 9
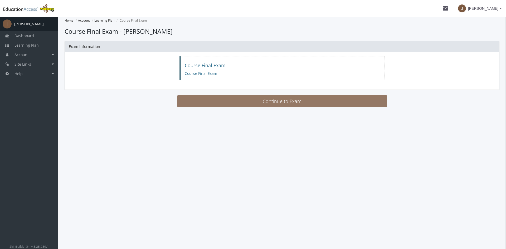
click at [238, 100] on button "Continue to Exam" at bounding box center [281, 101] width 209 height 12
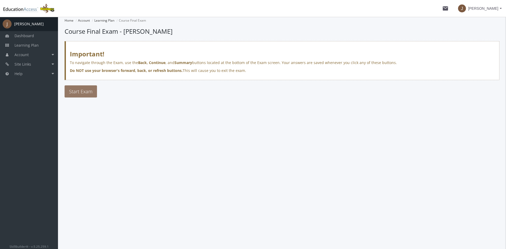
click at [68, 89] on button "Start Exam" at bounding box center [81, 91] width 32 height 12
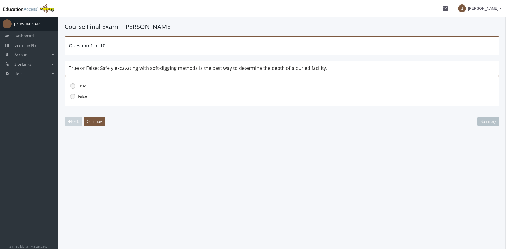
click at [73, 85] on link at bounding box center [73, 86] width 8 height 8
click at [92, 121] on span "Continue" at bounding box center [94, 121] width 15 height 5
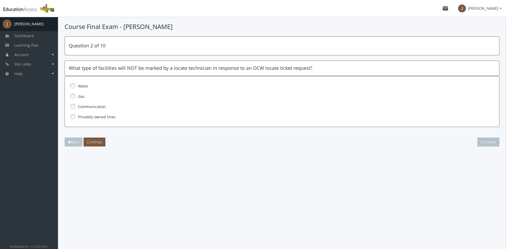
click at [82, 115] on label "Privately owned lines" at bounding box center [270, 116] width 384 height 5
click at [100, 141] on span "Continue" at bounding box center [94, 141] width 15 height 5
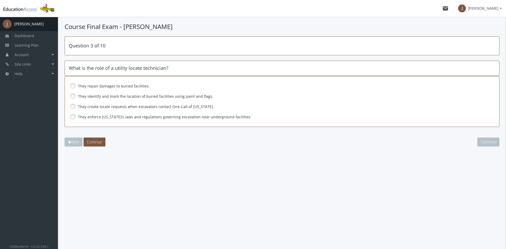
click at [102, 95] on label "They identify and mark the location of buried facilities using paint and flags." at bounding box center [270, 96] width 384 height 5
click at [102, 145] on button "Continue" at bounding box center [95, 142] width 22 height 9
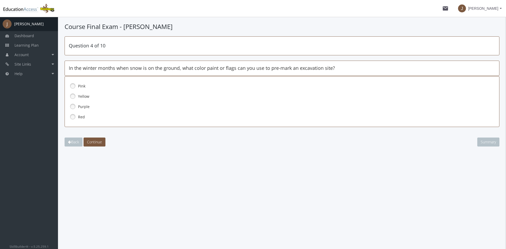
click at [72, 86] on link at bounding box center [73, 86] width 8 height 8
click at [94, 145] on button "Continue" at bounding box center [95, 142] width 22 height 9
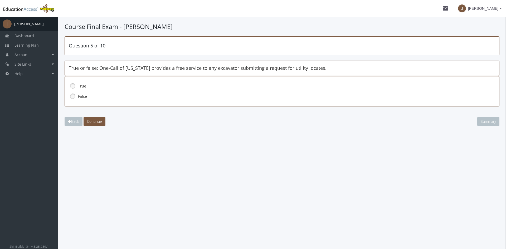
click at [75, 85] on link at bounding box center [73, 86] width 8 height 8
click at [93, 124] on button "Continue" at bounding box center [95, 121] width 22 height 9
click at [72, 95] on link at bounding box center [73, 96] width 8 height 8
click at [93, 119] on span "Continue" at bounding box center [94, 121] width 15 height 5
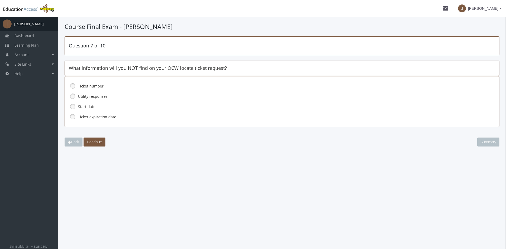
click at [87, 95] on label "Utility responses" at bounding box center [270, 96] width 384 height 5
click at [99, 142] on span "Continue" at bounding box center [94, 141] width 15 height 5
click at [75, 116] on link at bounding box center [73, 117] width 8 height 8
click at [96, 143] on span "Continue" at bounding box center [94, 141] width 15 height 5
click at [85, 97] on label "2 full business days" at bounding box center [270, 96] width 384 height 5
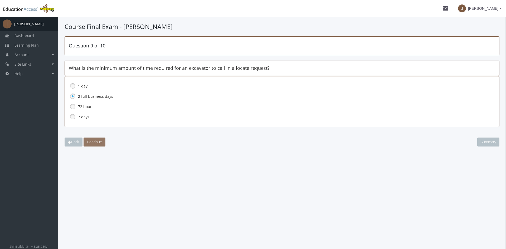
click at [94, 142] on span "Continue" at bounding box center [94, 141] width 15 height 5
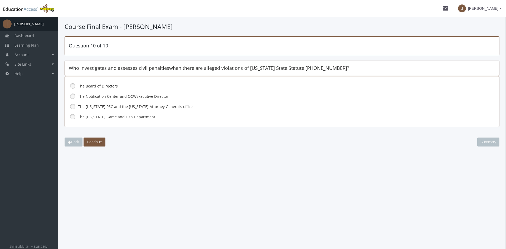
click at [97, 107] on span "The [US_STATE] PSC and the [US_STATE] Attorney General’s office" at bounding box center [135, 106] width 115 height 5
click at [98, 142] on span "Continue" at bounding box center [94, 141] width 15 height 5
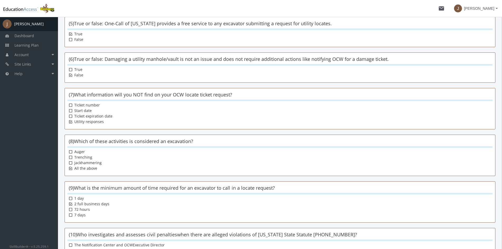
scroll to position [291, 0]
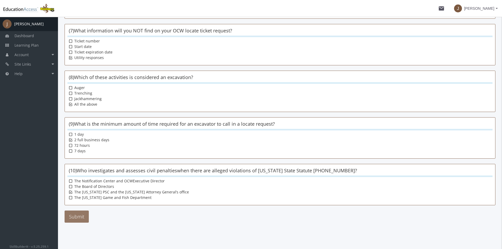
click at [78, 216] on button "Submit" at bounding box center [77, 216] width 24 height 12
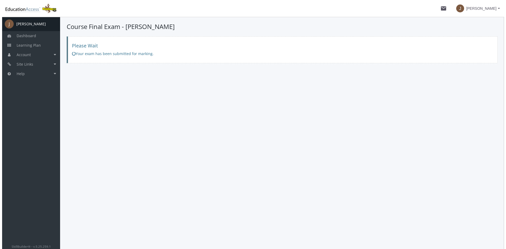
scroll to position [0, 0]
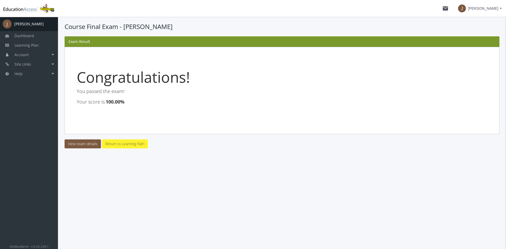
click at [129, 144] on link "Return to Learning Path" at bounding box center [125, 143] width 46 height 9
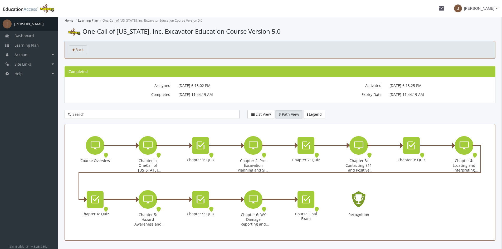
click at [364, 199] on icon "Recognition - Completed" at bounding box center [358, 199] width 17 height 24
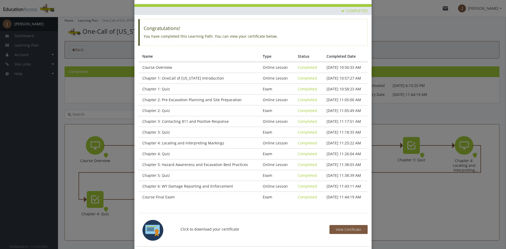
scroll to position [26, 0]
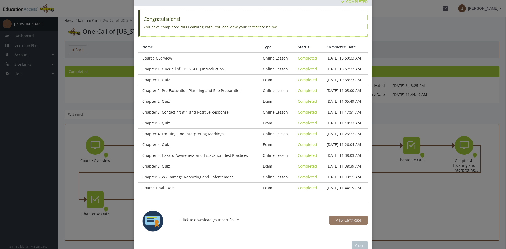
click at [345, 219] on span "View Certificate" at bounding box center [349, 220] width 26 height 5
